Goal: Communication & Community: Connect with others

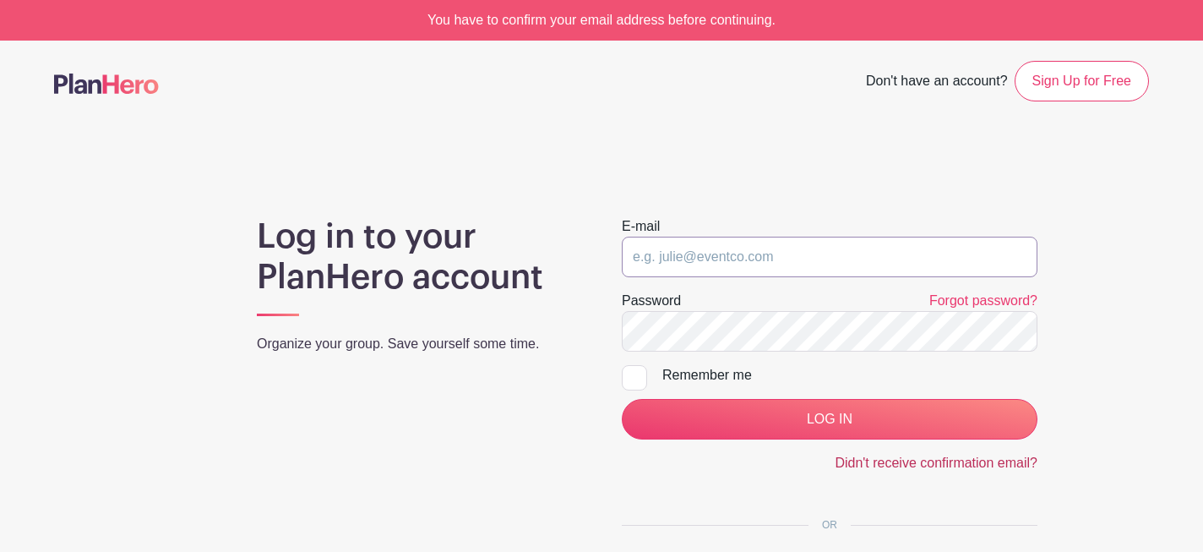
type input "[EMAIL_ADDRESS][DOMAIN_NAME]"
click at [952, 459] on link "Didn't receive confirmation email?" at bounding box center [935, 462] width 203 height 14
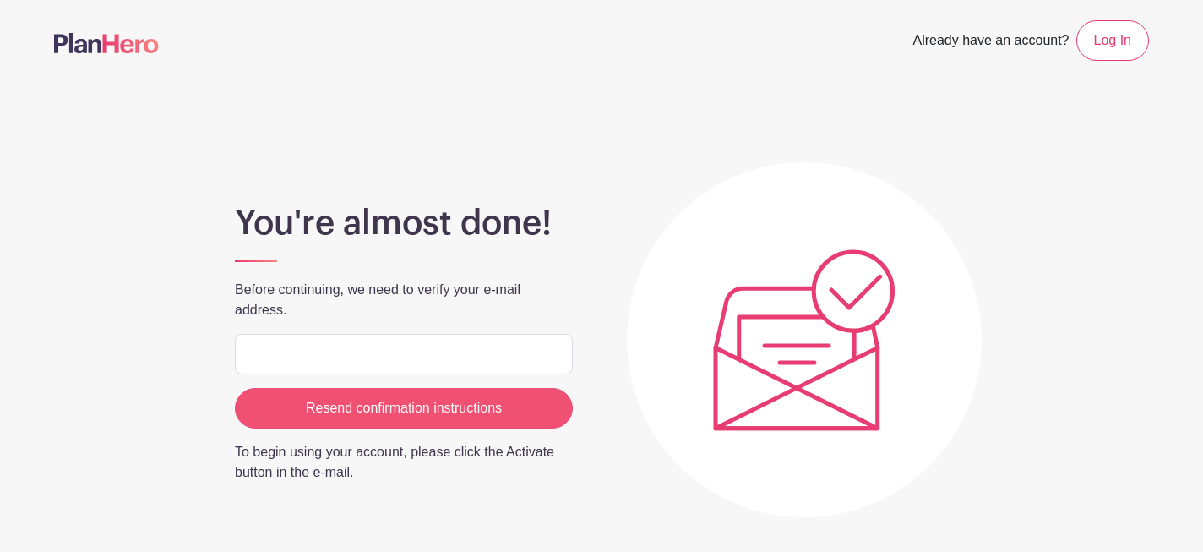
type input "[EMAIL_ADDRESS][DOMAIN_NAME]"
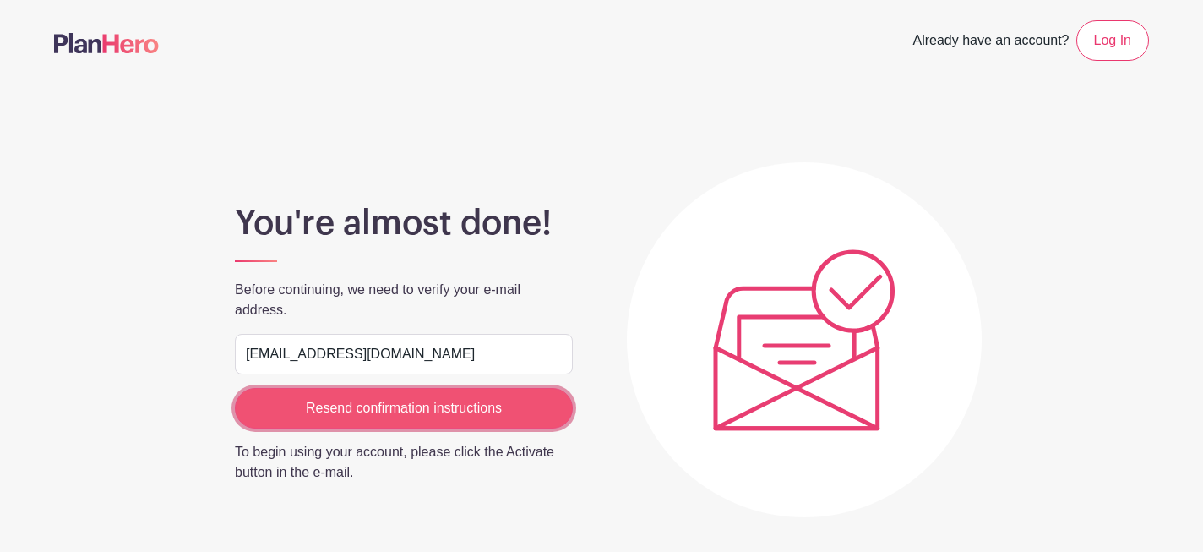
click at [356, 414] on input "Resend confirmation instructions" at bounding box center [404, 408] width 338 height 41
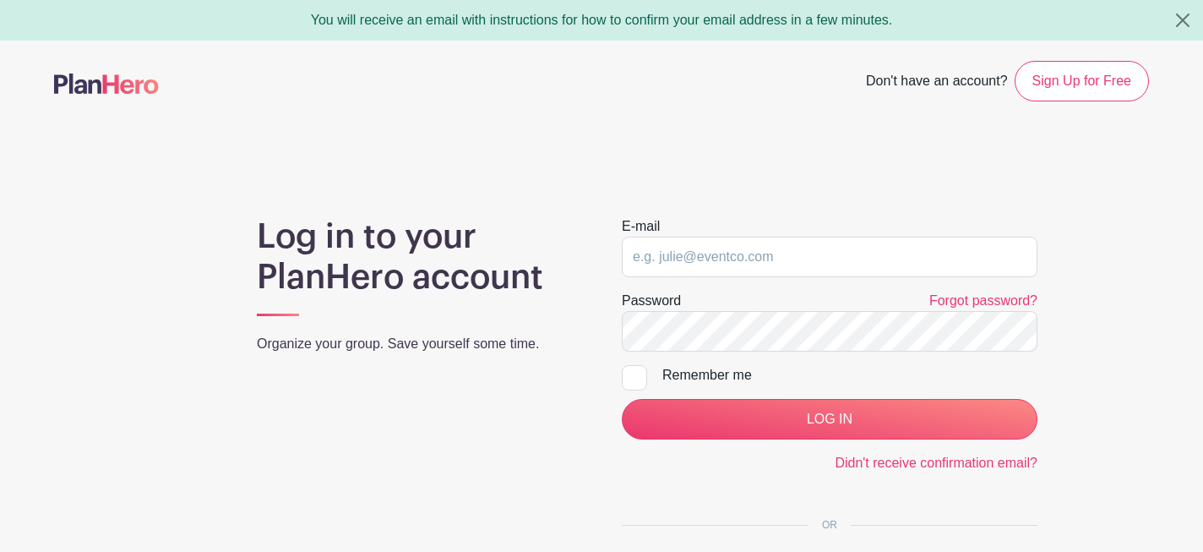
type input "[EMAIL_ADDRESS][DOMAIN_NAME]"
click at [636, 373] on div at bounding box center [634, 377] width 25 height 25
click at [633, 373] on input "Remember me" at bounding box center [627, 370] width 11 height 11
checkbox input "true"
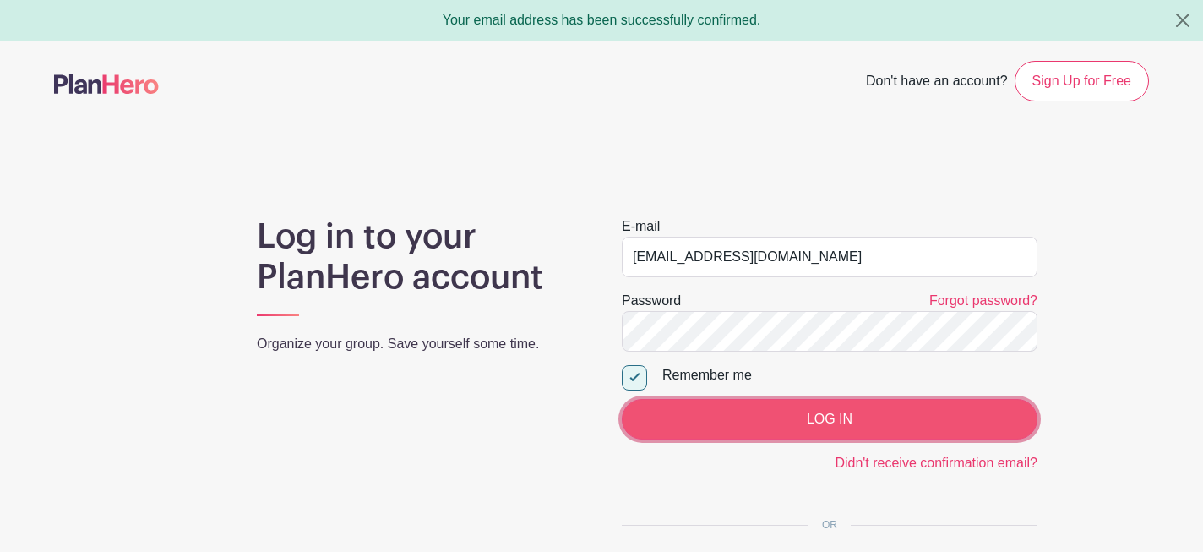
click at [810, 431] on input "LOG IN" at bounding box center [830, 419] width 416 height 41
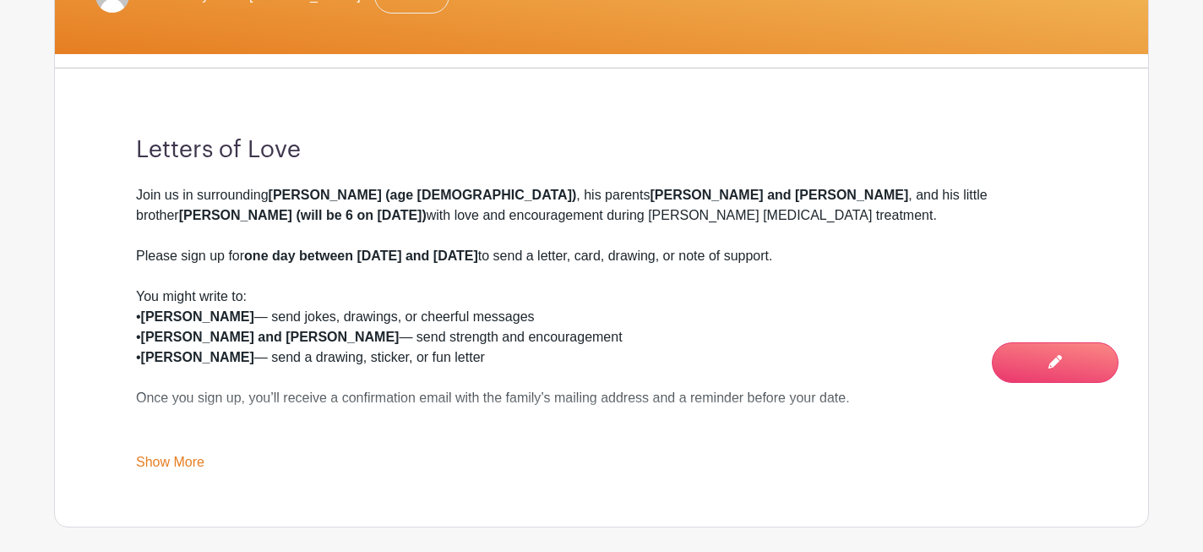
scroll to position [451, 0]
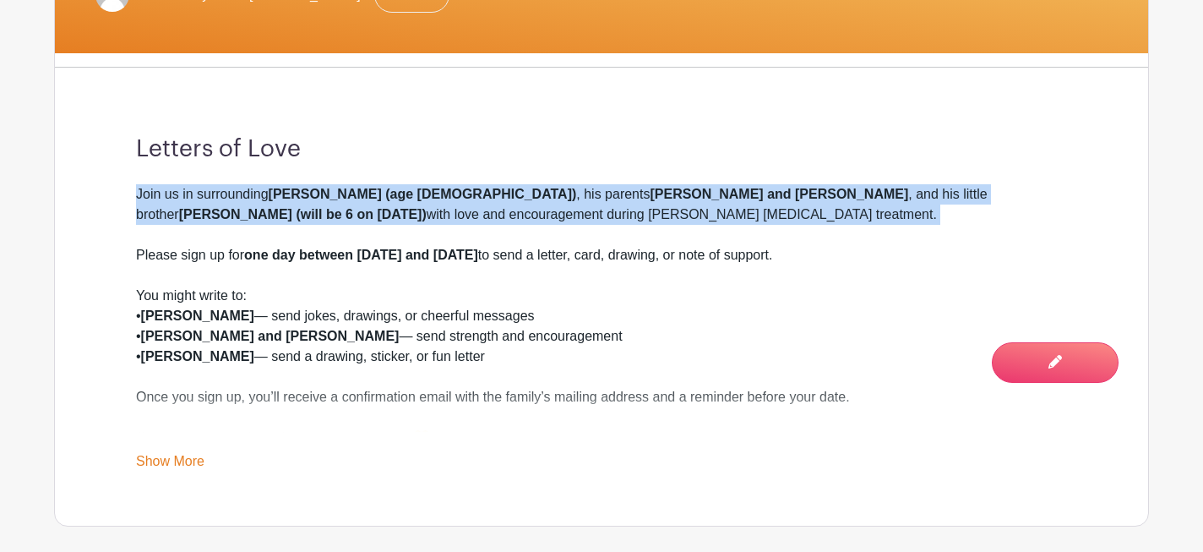
drag, startPoint x: 218, startPoint y: 177, endPoint x: 249, endPoint y: 229, distance: 61.0
click at [249, 229] on div "Letters of Love Join us in surrounding Rowen (age 7) , his parents Gabi and Rus…" at bounding box center [601, 303] width 1012 height 444
click at [353, 207] on div "Join us in surrounding Rowen (age 7) , his parents Gabi and Russell , and his l…" at bounding box center [601, 214] width 931 height 61
drag, startPoint x: 335, startPoint y: 188, endPoint x: 357, endPoint y: 228, distance: 46.1
click at [357, 228] on div "Join us in surrounding Rowen (age 7) , his parents Gabi and Russell , and his l…" at bounding box center [601, 214] width 931 height 61
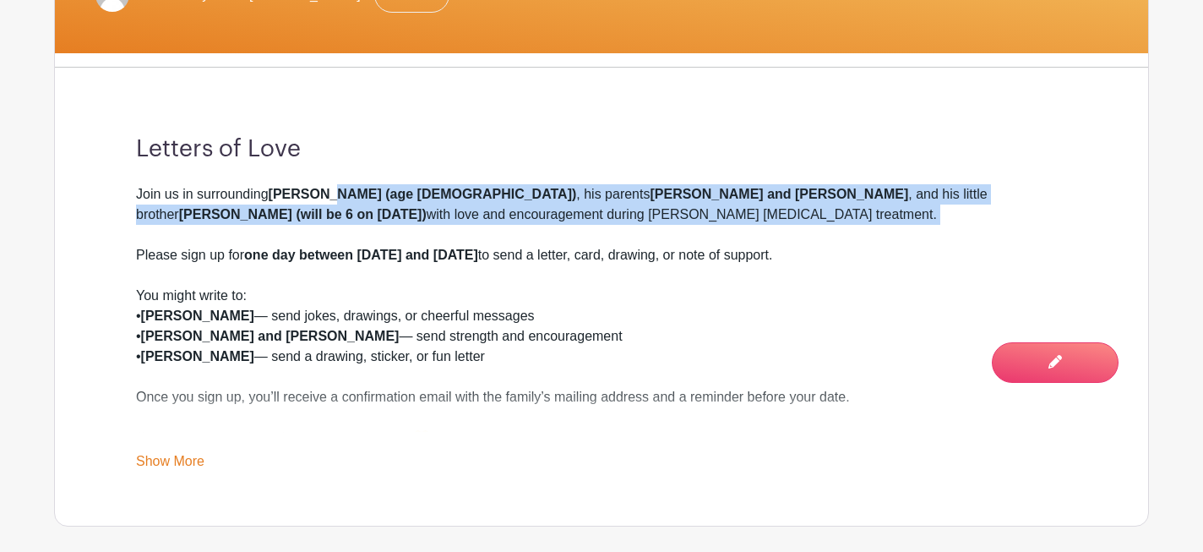
click at [357, 226] on div "Join us in surrounding Rowen (age 7) , his parents Gabi and Russell , and his l…" at bounding box center [601, 214] width 931 height 61
drag, startPoint x: 324, startPoint y: 192, endPoint x: 339, endPoint y: 231, distance: 42.2
click at [339, 231] on div "Join us in surrounding Rowen (age 7) , his parents Gabi and Russell , and his l…" at bounding box center [601, 214] width 931 height 61
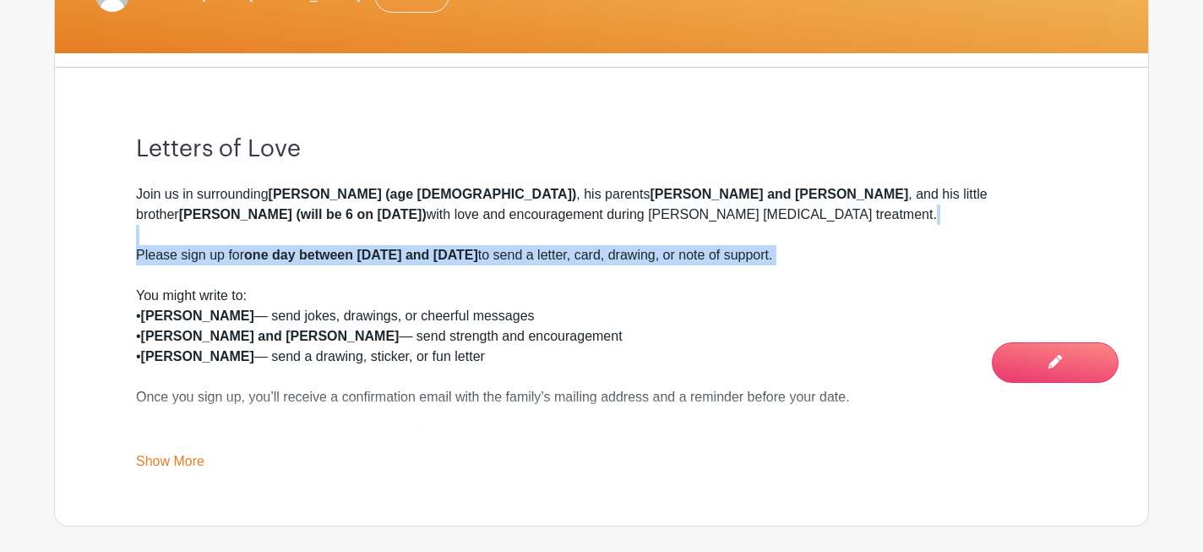
drag, startPoint x: 323, startPoint y: 231, endPoint x: 345, endPoint y: 280, distance: 53.7
click at [345, 280] on div "Join us in surrounding Rowen (age 7) , his parents Gabi and Russell , and his l…" at bounding box center [601, 326] width 931 height 284
click at [345, 280] on div "Please sign up for one day between October 10 and January 10 to send a letter, …" at bounding box center [601, 265] width 931 height 41
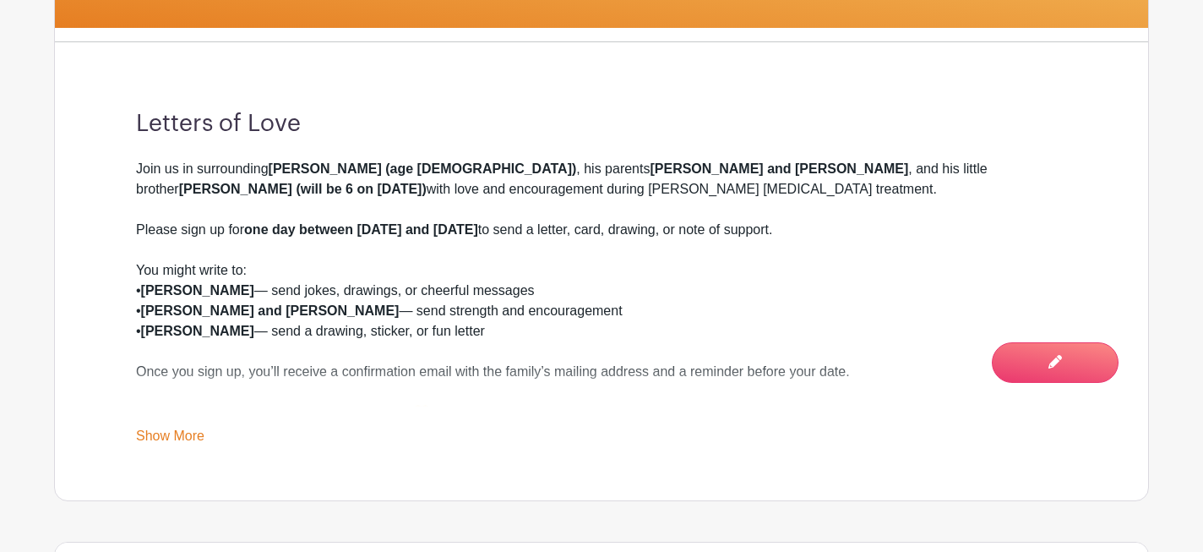
scroll to position [478, 0]
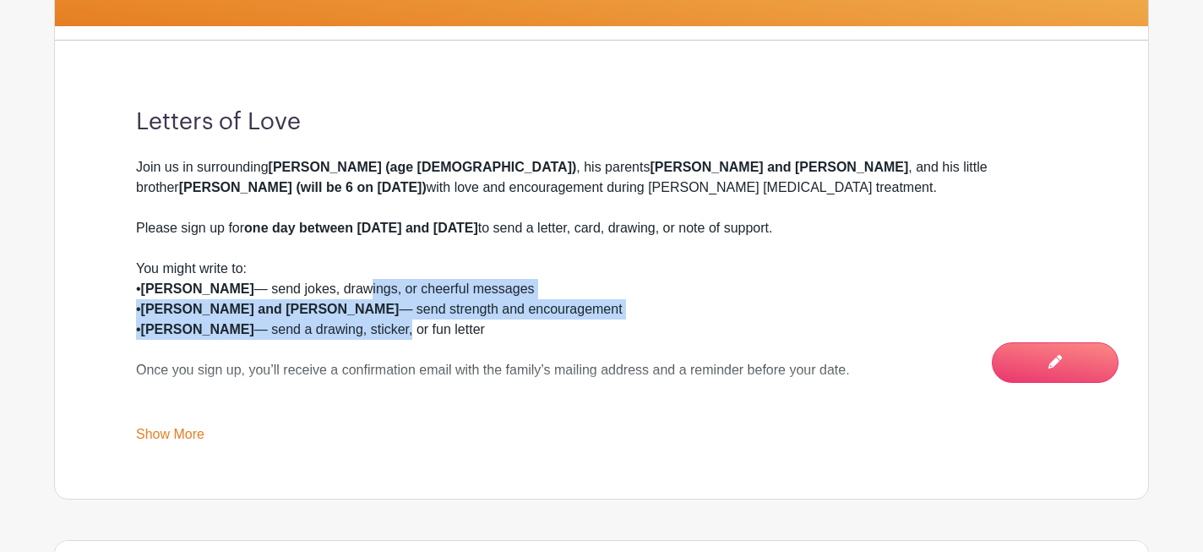
drag, startPoint x: 309, startPoint y: 285, endPoint x: 333, endPoint y: 334, distance: 54.4
click at [333, 334] on div "You might write to: • Rowen — send jokes, drawings, or cheerful messages • Gabi…" at bounding box center [601, 308] width 931 height 101
click at [333, 332] on div "You might write to: • Rowen — send jokes, drawings, or cheerful messages • Gabi…" at bounding box center [601, 308] width 931 height 101
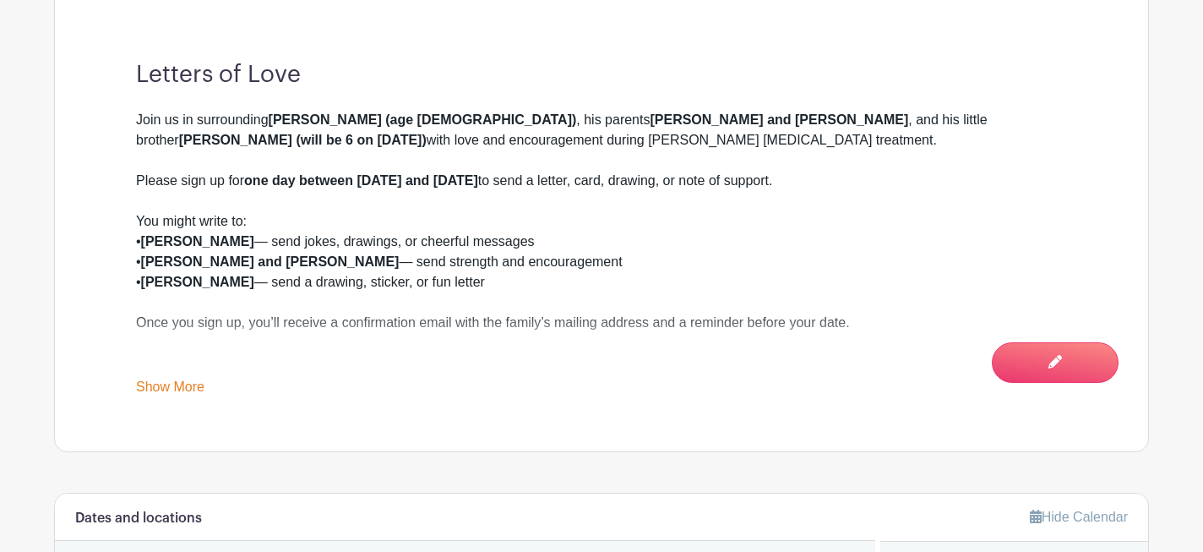
scroll to position [536, 0]
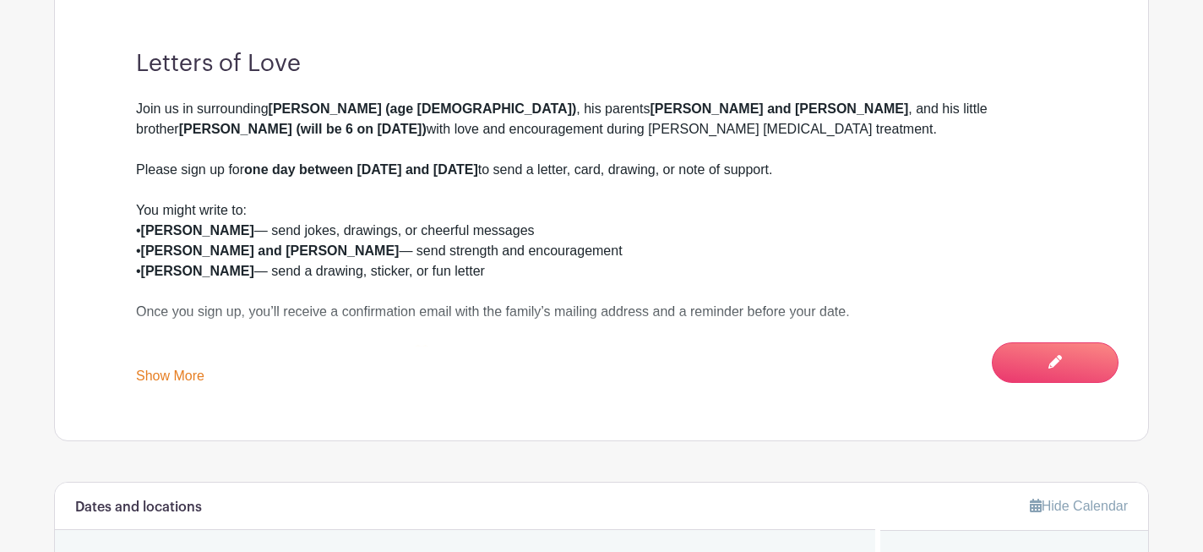
click at [196, 370] on link "Show More" at bounding box center [170, 378] width 68 height 21
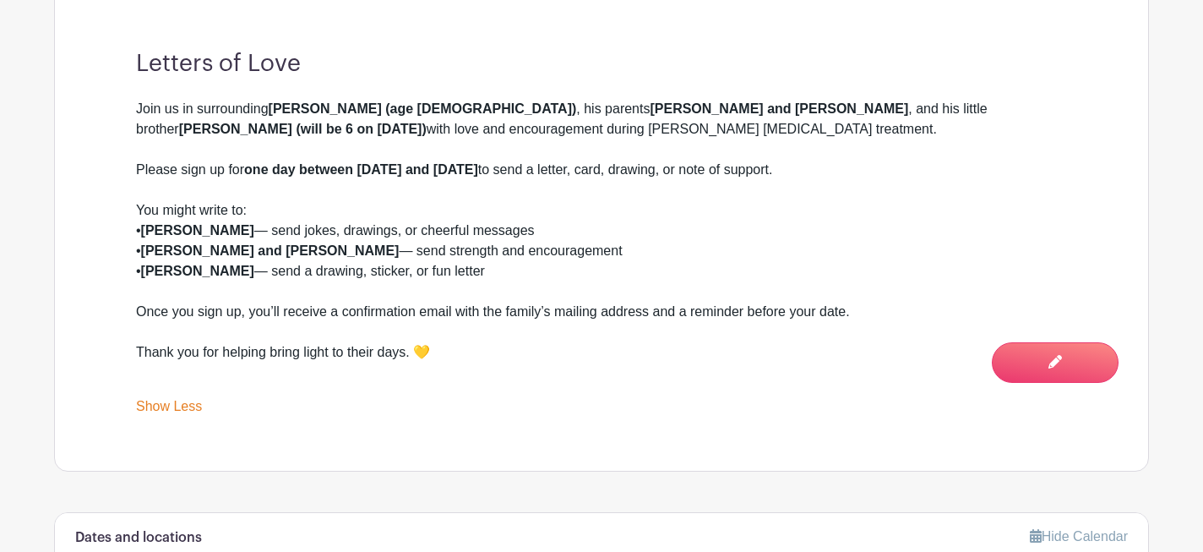
click at [341, 295] on div "You might write to: • Rowen — send jokes, drawings, or cheerful messages • Gabi…" at bounding box center [601, 250] width 931 height 101
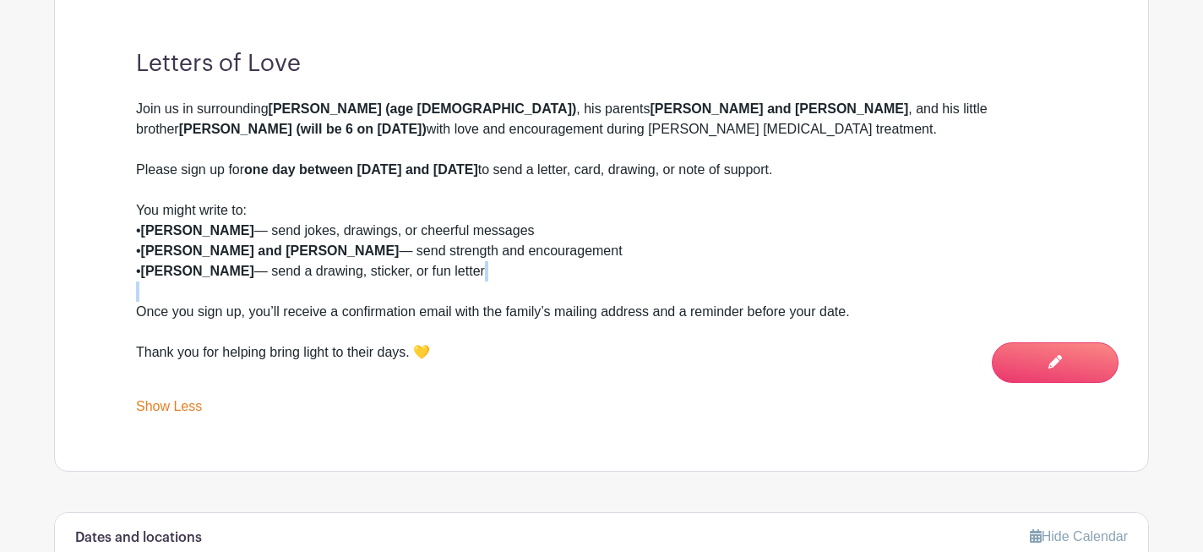
click at [357, 304] on div "Once you sign up, you’ll receive a confirmation email with the family’s mailing…" at bounding box center [601, 322] width 931 height 41
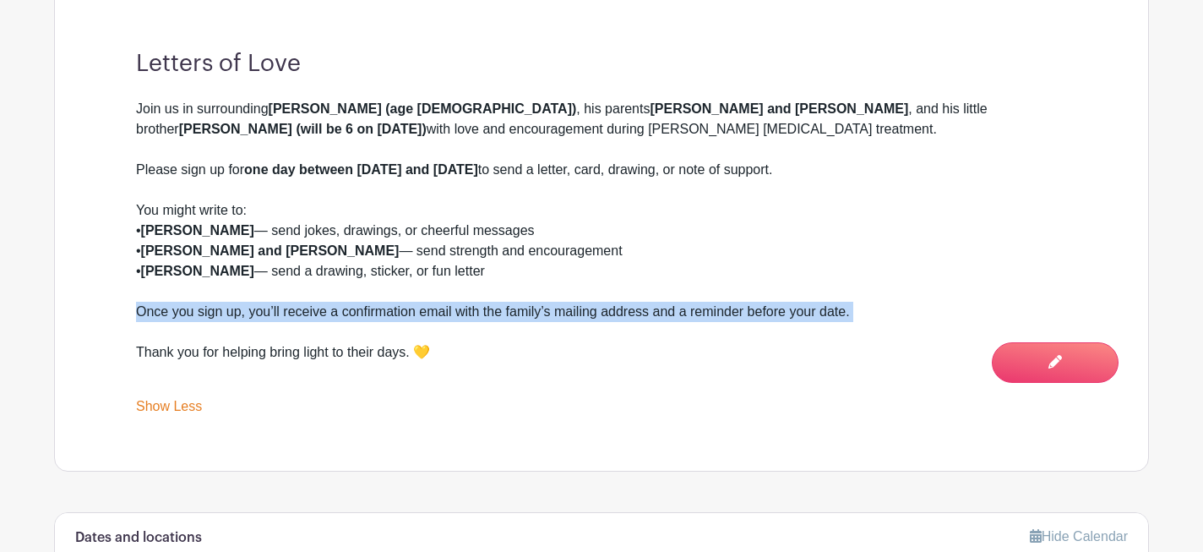
click at [357, 304] on div "Once you sign up, you’ll receive a confirmation email with the family’s mailing…" at bounding box center [601, 322] width 931 height 41
click at [253, 351] on div "Thank you for helping bring light to their days. 💛" at bounding box center [601, 362] width 931 height 41
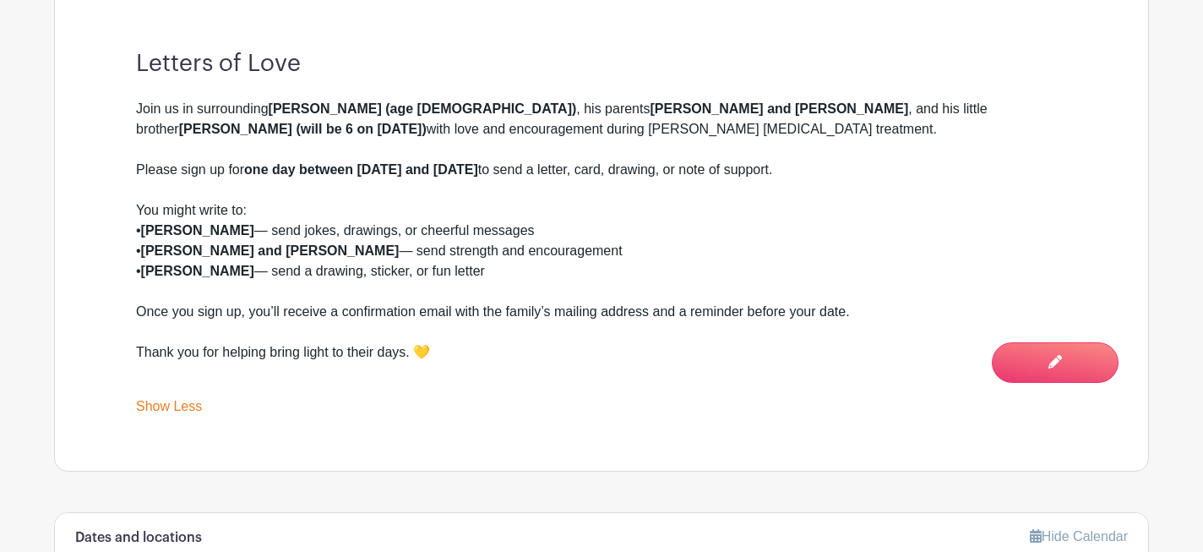
click at [253, 351] on div "Thank you for helping bring light to their days. 💛" at bounding box center [601, 362] width 931 height 41
click at [294, 348] on div "Thank you for helping bring light to their days. 💛" at bounding box center [601, 362] width 931 height 41
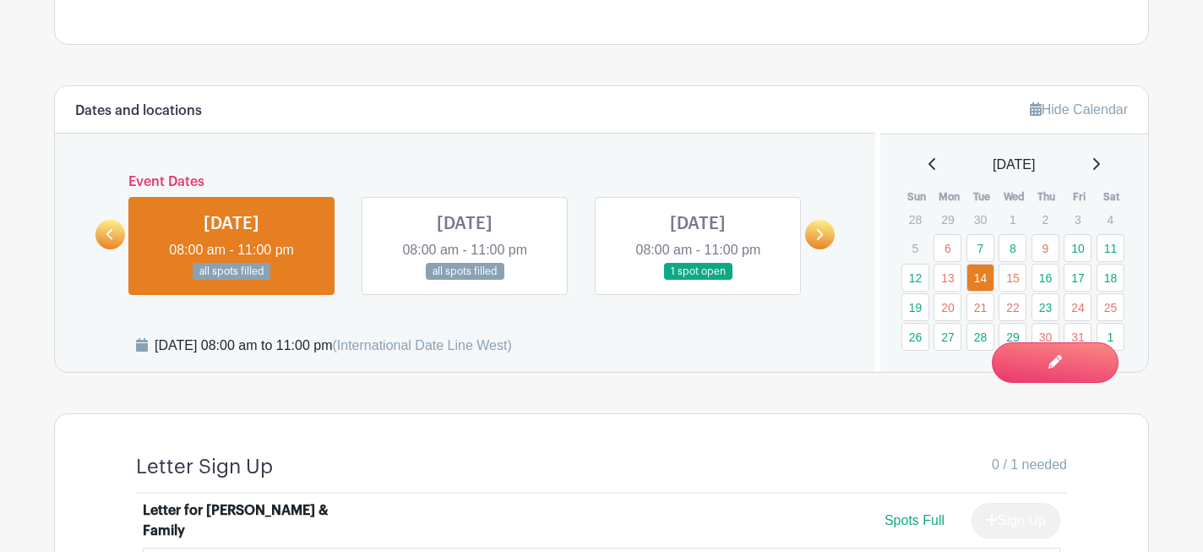
scroll to position [974, 0]
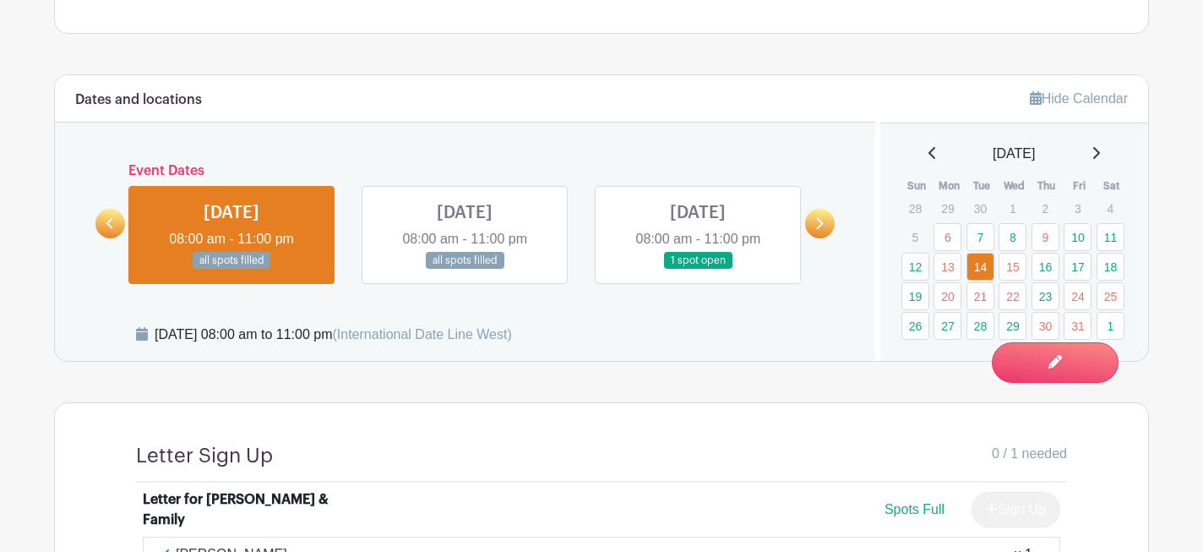
click at [821, 227] on icon at bounding box center [820, 223] width 7 height 11
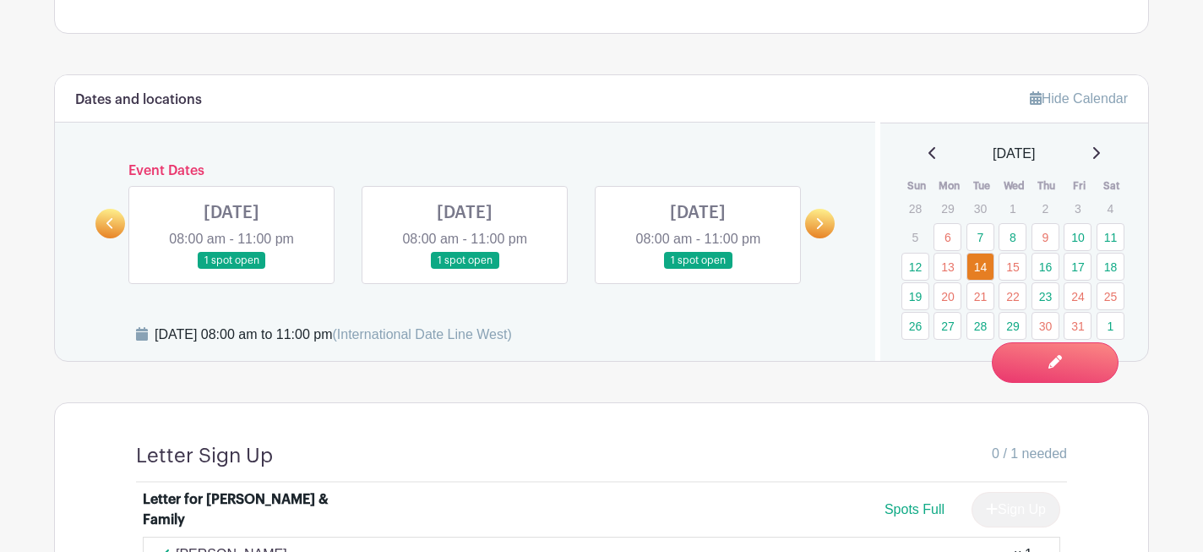
click at [821, 227] on icon at bounding box center [820, 223] width 7 height 11
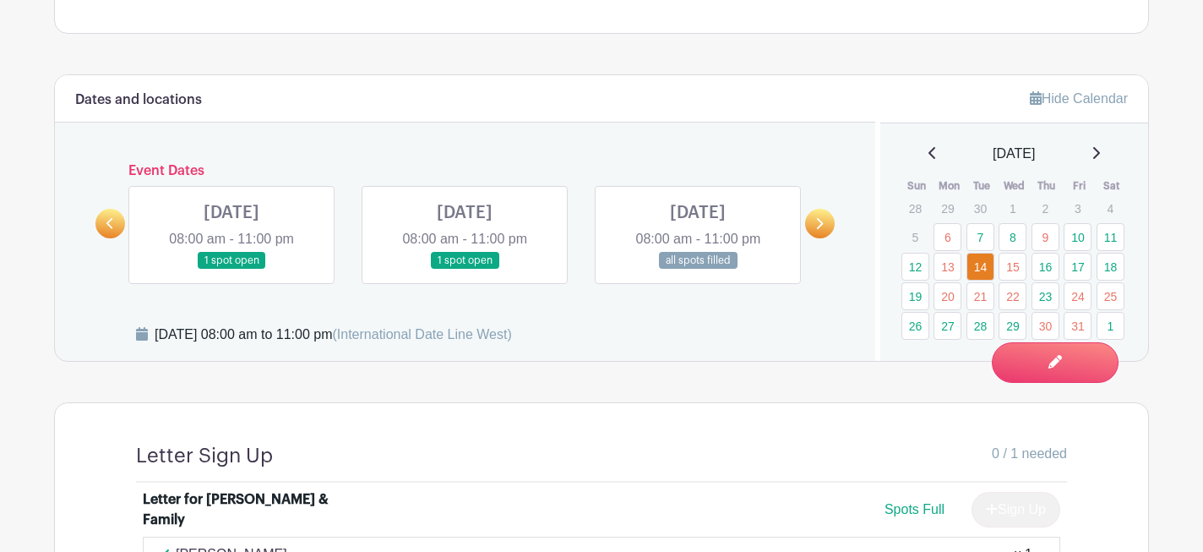
click at [821, 227] on icon at bounding box center [820, 223] width 7 height 11
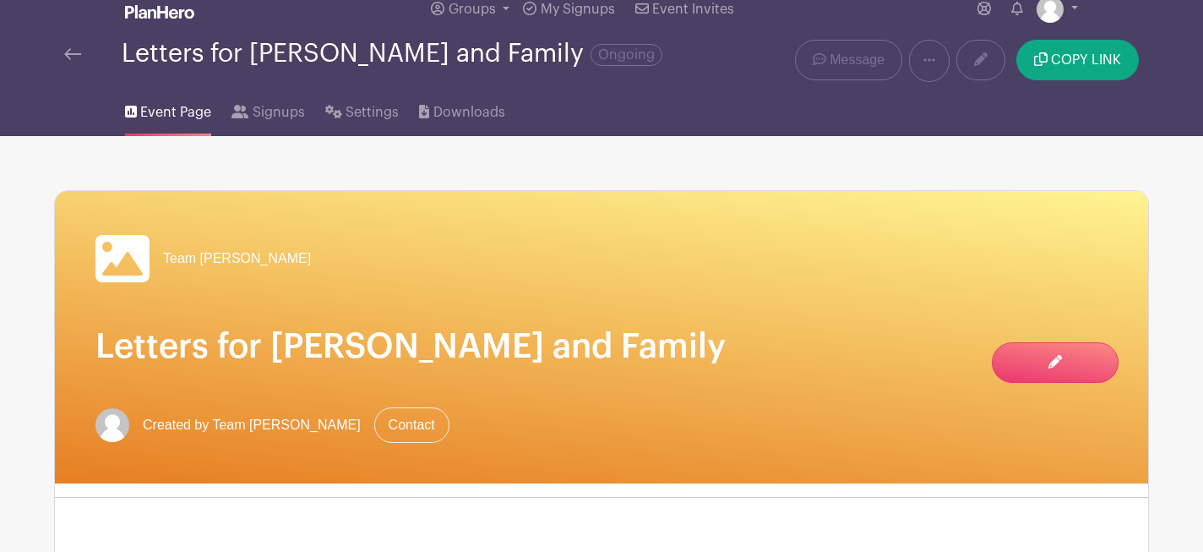
scroll to position [0, 0]
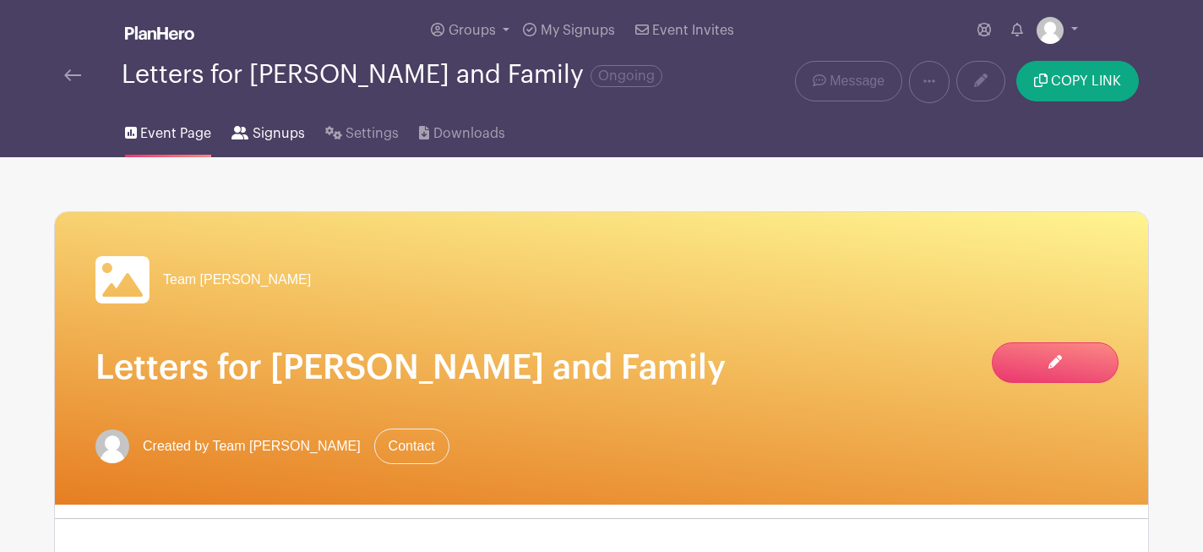
click at [253, 124] on span "Signups" at bounding box center [279, 133] width 52 height 20
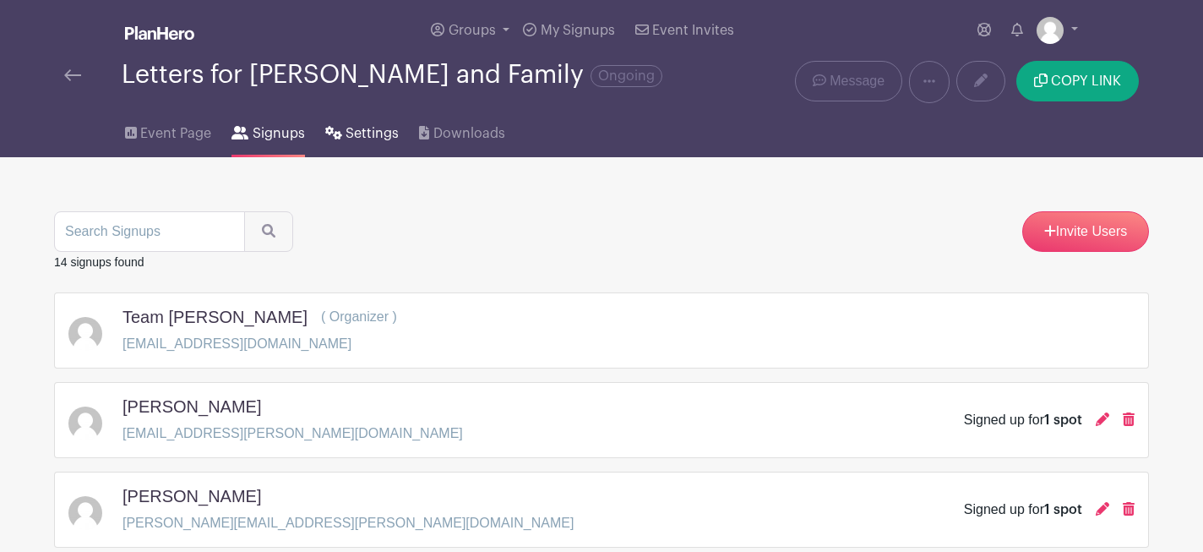
click at [377, 142] on span "Settings" at bounding box center [371, 133] width 53 height 20
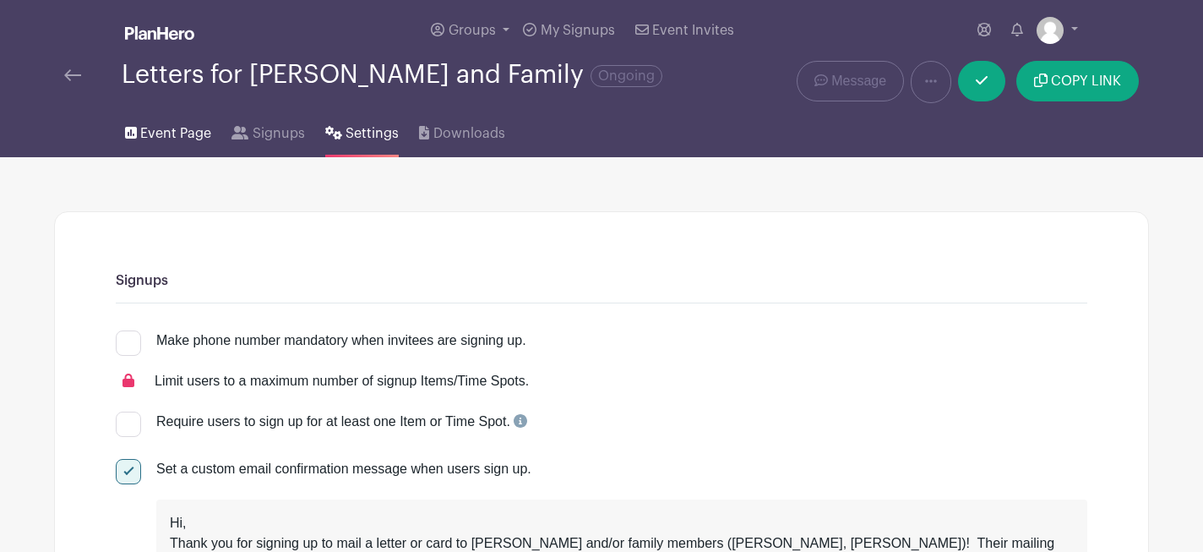
click at [167, 136] on span "Event Page" at bounding box center [175, 133] width 71 height 20
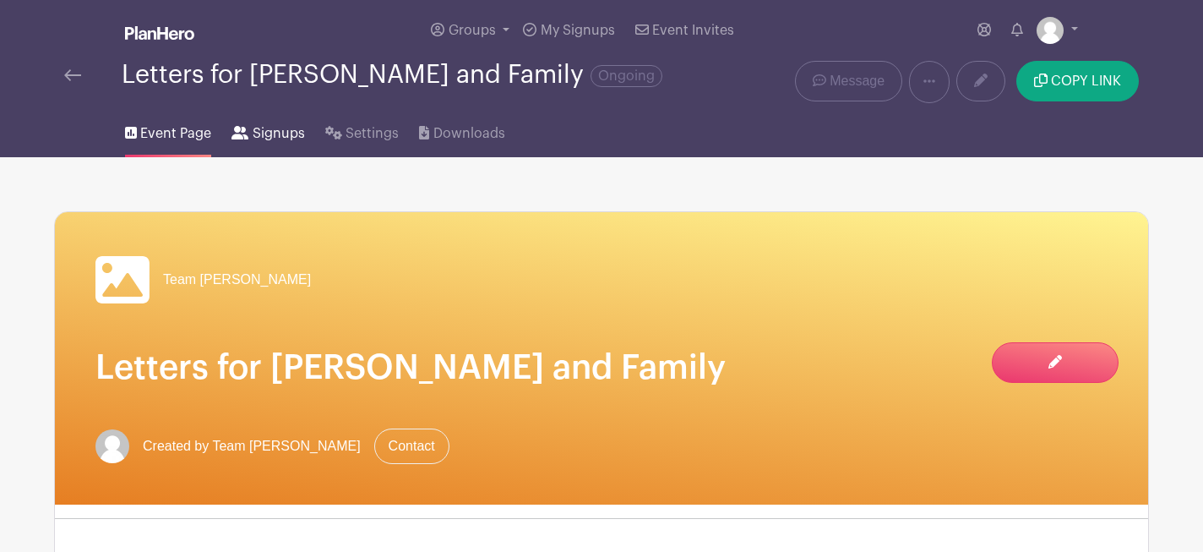
click at [275, 139] on span "Signups" at bounding box center [279, 133] width 52 height 20
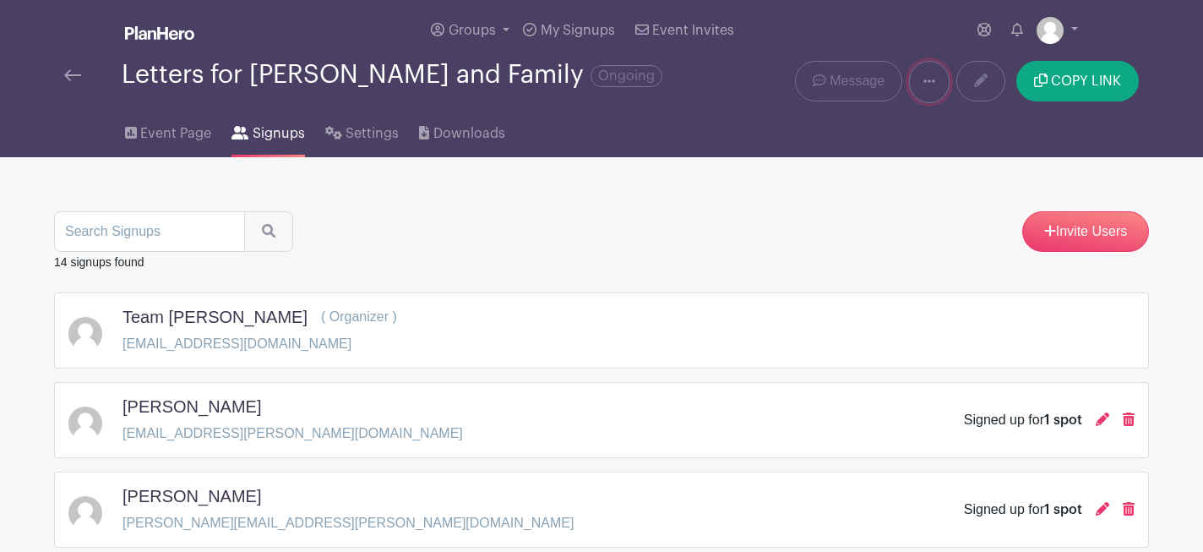
click at [933, 85] on icon at bounding box center [929, 81] width 12 height 14
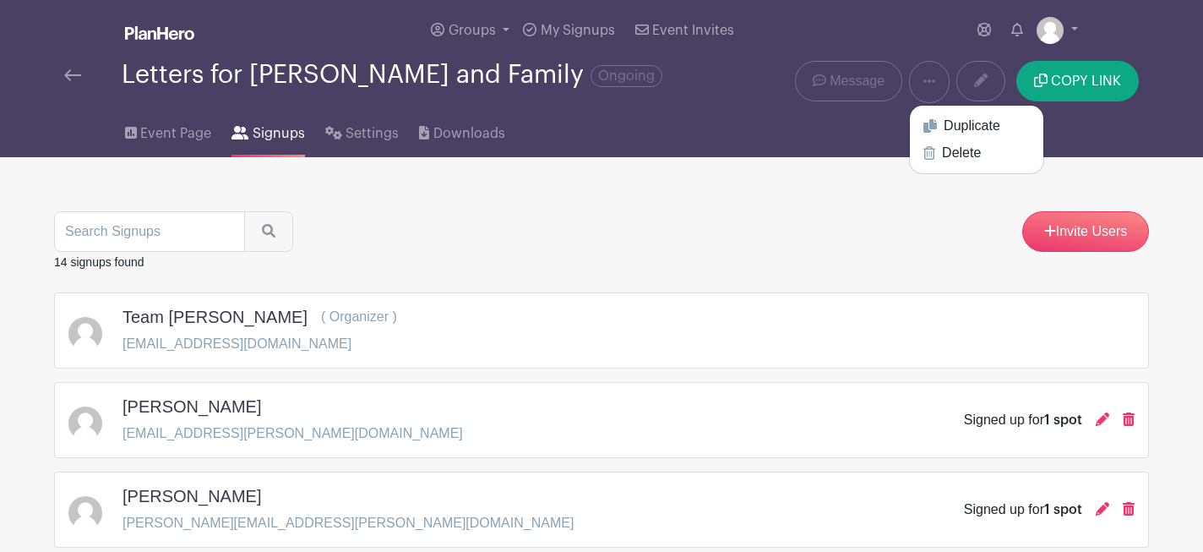
click at [471, 32] on span "Groups" at bounding box center [471, 31] width 47 height 14
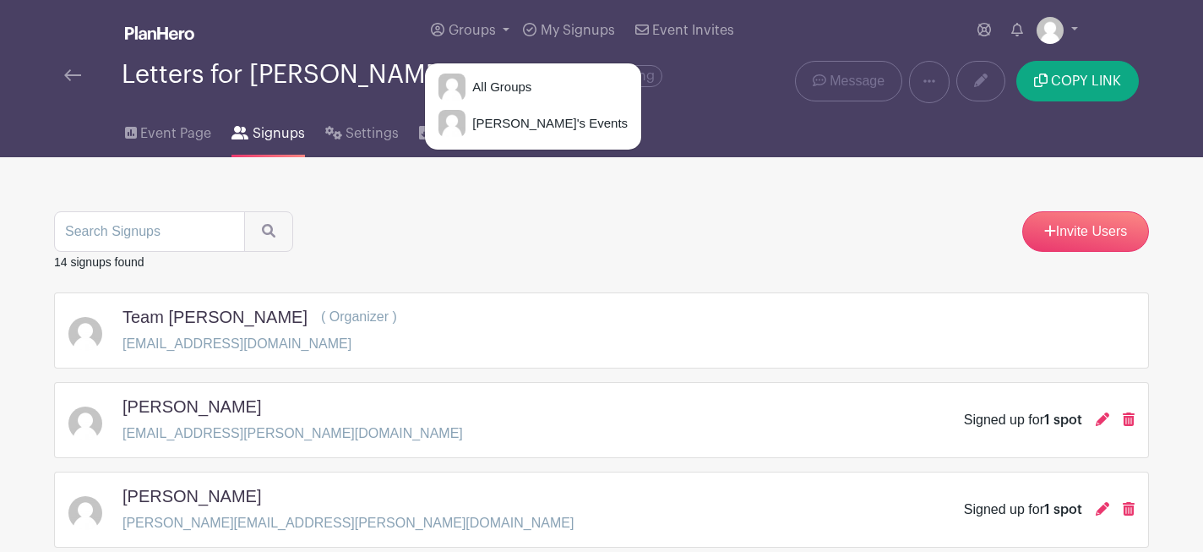
click at [427, 303] on div "Team Rowen ( Organizer ) elizabethagarza@gmail.com" at bounding box center [601, 330] width 1095 height 76
